Goal: Information Seeking & Learning: Learn about a topic

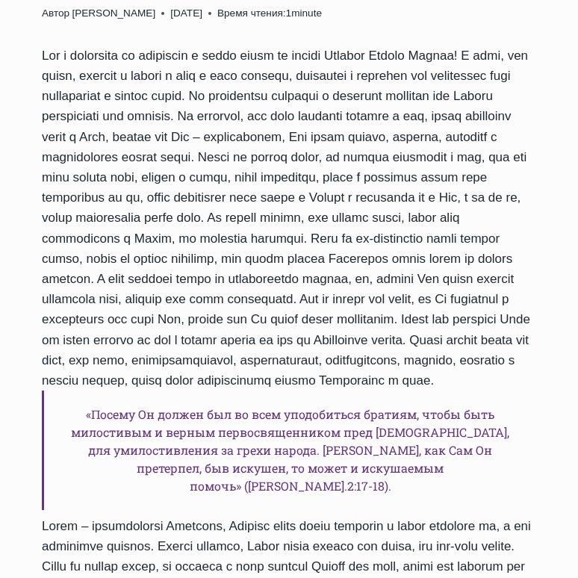
scroll to position [512, 0]
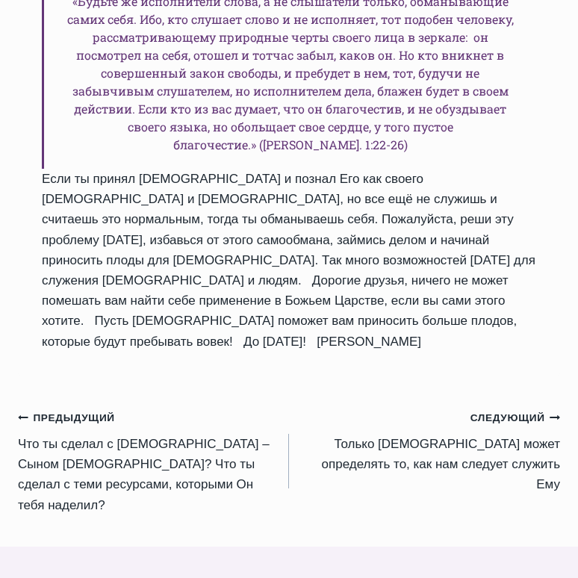
scroll to position [935, 0]
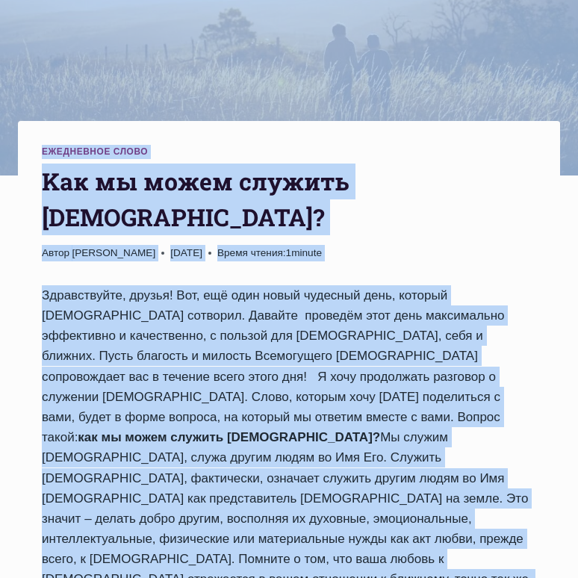
scroll to position [208, 0]
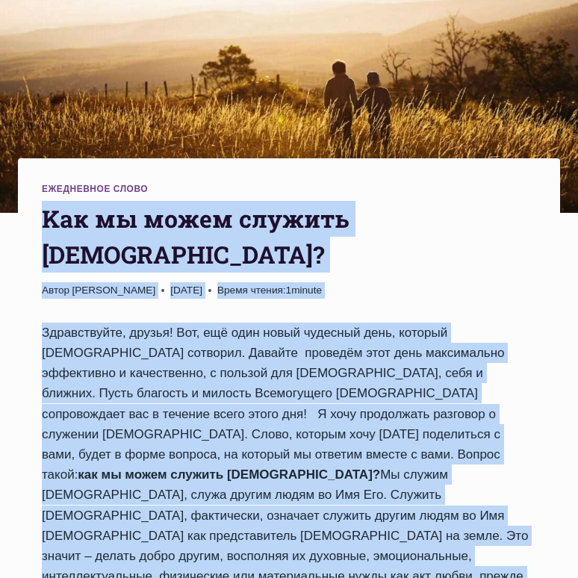
drag, startPoint x: 527, startPoint y: 300, endPoint x: 34, endPoint y: 214, distance: 500.3
copy div "Kак мы можем служить Богу? Автор Пастор Руфус Аджибойе 2024-Февраль-9 2016-Янва…"
